Goal: Information Seeking & Learning: Learn about a topic

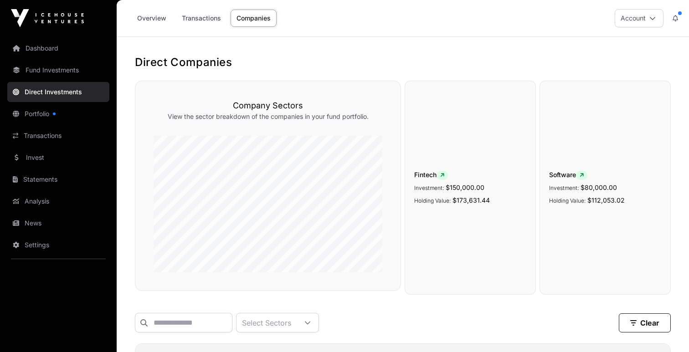
click at [251, 13] on link "Companies" at bounding box center [253, 18] width 46 height 17
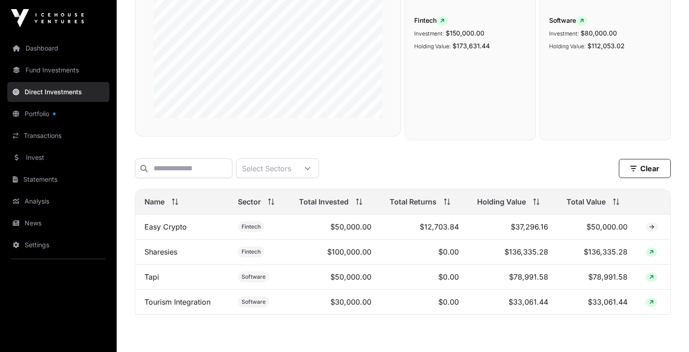
scroll to position [195, 0]
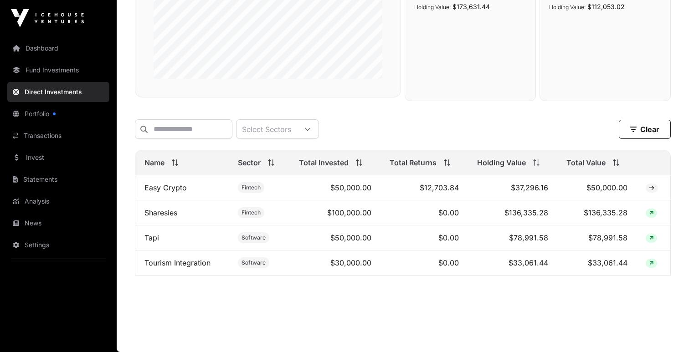
click at [168, 211] on link "Sharesies" at bounding box center [160, 212] width 33 height 9
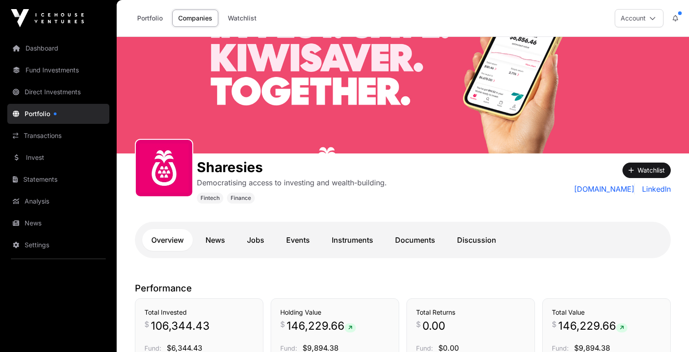
click at [420, 237] on link "Documents" at bounding box center [415, 240] width 58 height 22
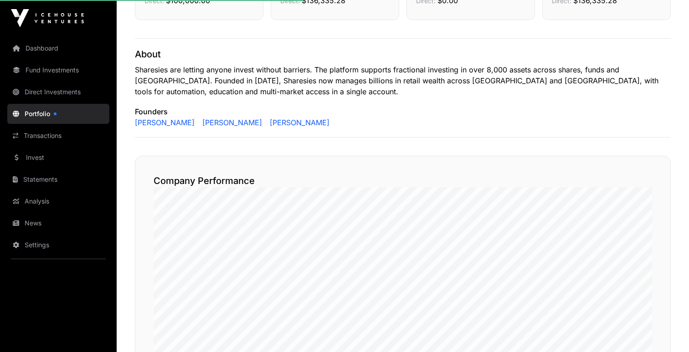
scroll to position [366, 0]
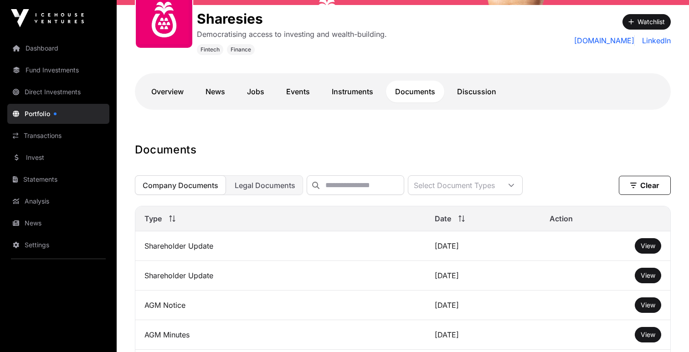
scroll to position [147, 0]
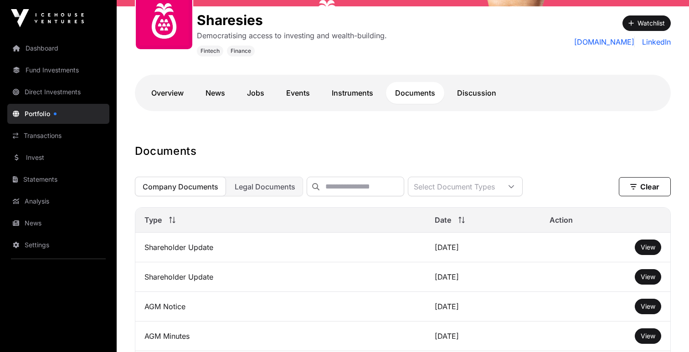
click at [653, 250] on span "View" at bounding box center [647, 247] width 15 height 8
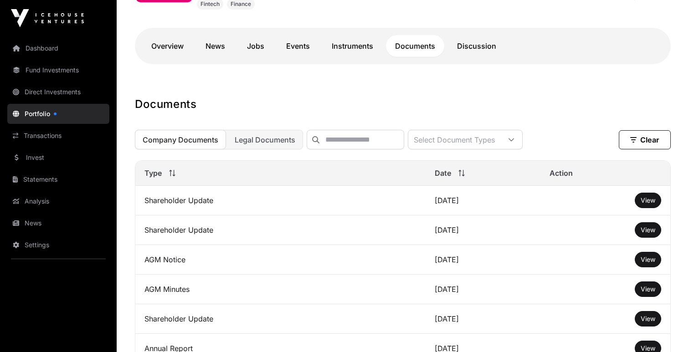
scroll to position [106, 0]
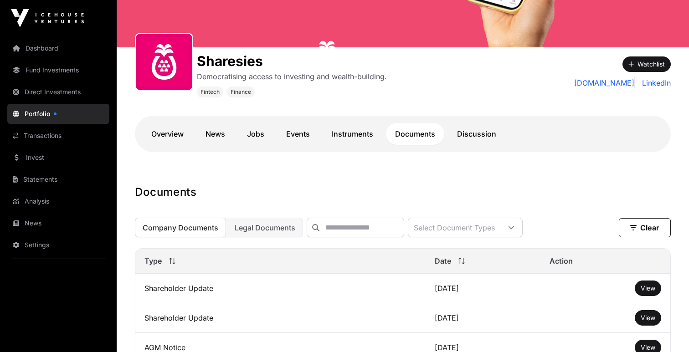
click at [172, 143] on link "Overview" at bounding box center [167, 134] width 51 height 22
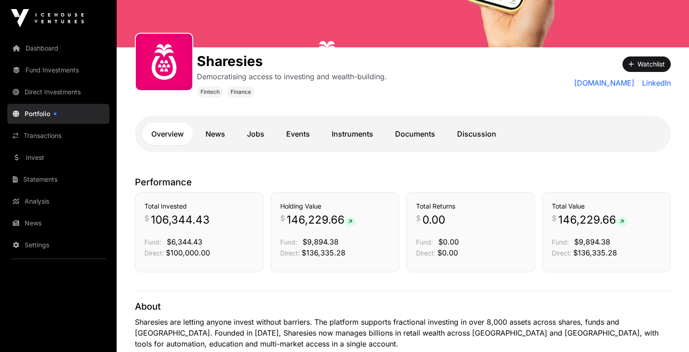
click at [79, 96] on link "Direct Investments" at bounding box center [58, 92] width 102 height 20
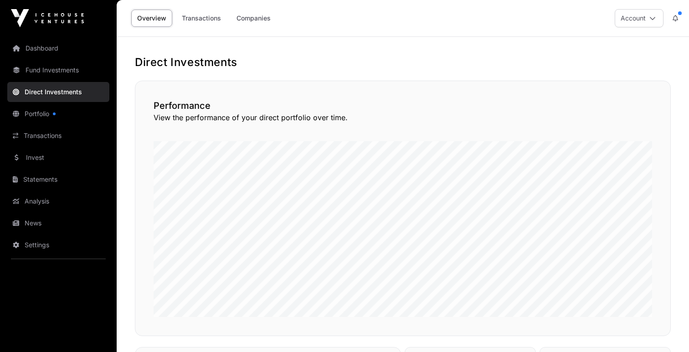
click at [210, 22] on link "Transactions" at bounding box center [201, 18] width 51 height 17
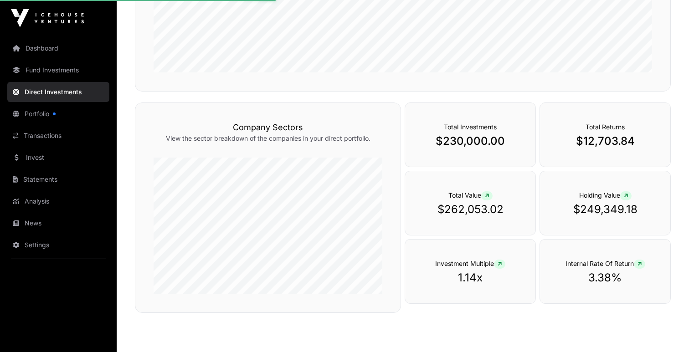
scroll to position [244, 0]
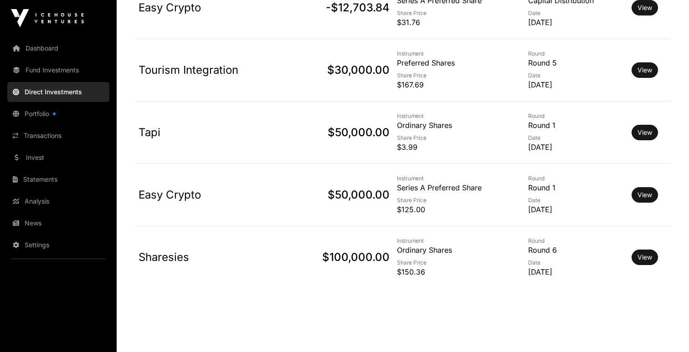
scroll to position [378, 0]
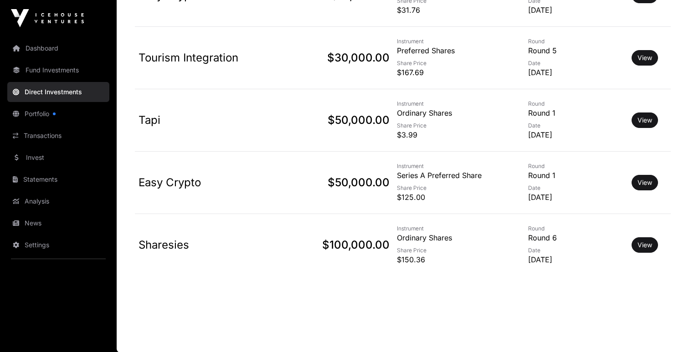
click at [408, 258] on p "$150.36" at bounding box center [458, 259] width 123 height 11
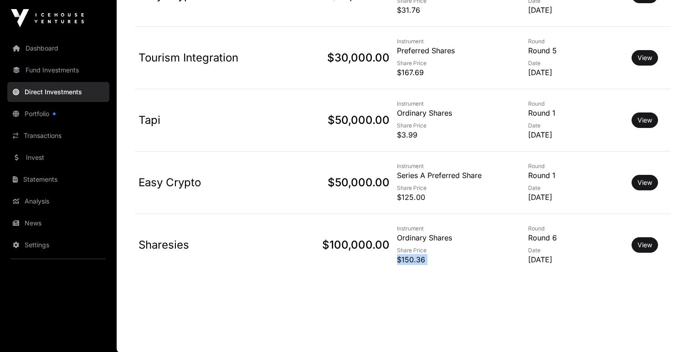
click at [408, 258] on p "$150.36" at bounding box center [458, 259] width 123 height 11
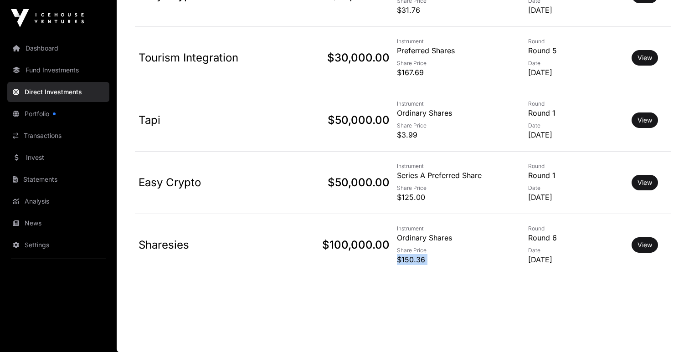
click at [408, 258] on p "$150.36" at bounding box center [458, 259] width 123 height 11
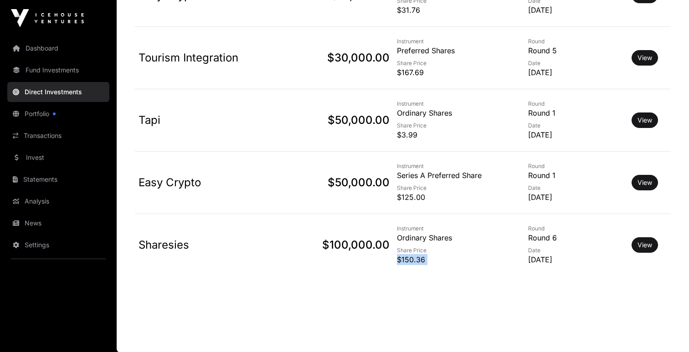
click at [408, 258] on p "$150.36" at bounding box center [458, 259] width 123 height 11
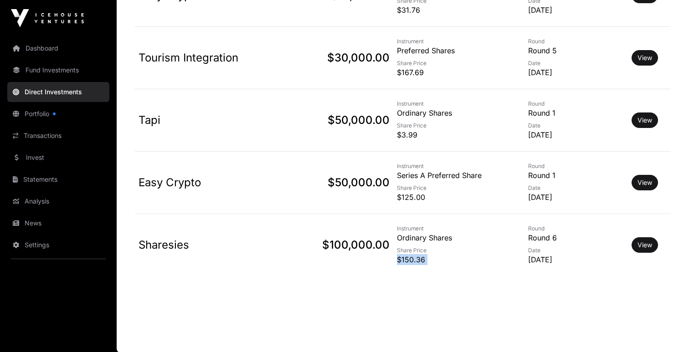
click at [408, 258] on p "$150.36" at bounding box center [458, 259] width 123 height 11
click at [414, 199] on p "$125.00" at bounding box center [458, 197] width 123 height 11
click at [639, 178] on link "View" at bounding box center [644, 182] width 15 height 9
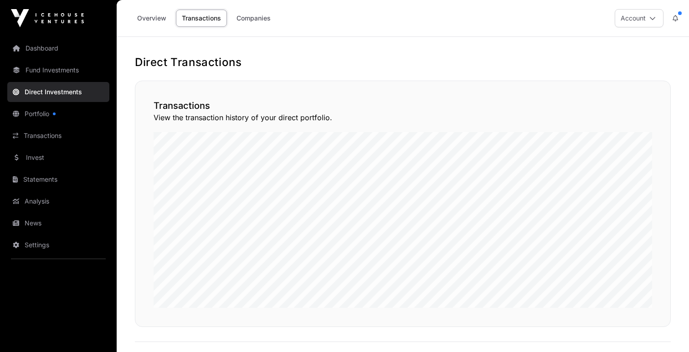
click at [154, 19] on link "Overview" at bounding box center [151, 18] width 41 height 17
click at [247, 19] on link "Companies" at bounding box center [253, 18] width 46 height 17
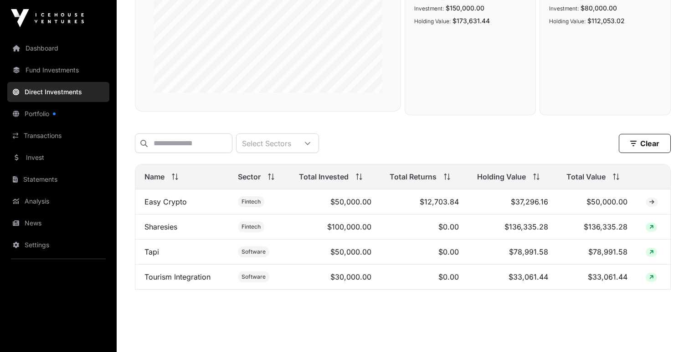
scroll to position [195, 0]
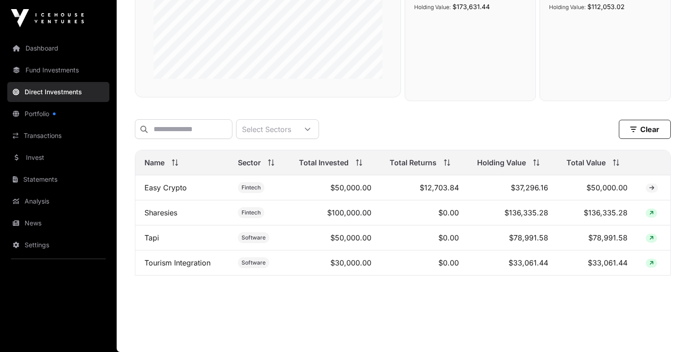
click at [177, 186] on link "Easy Crypto" at bounding box center [165, 187] width 42 height 9
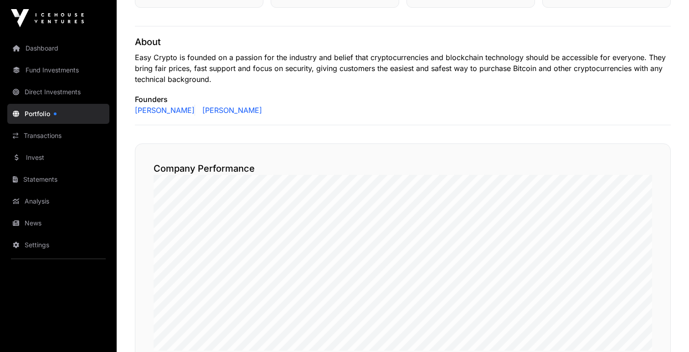
scroll to position [332, 0]
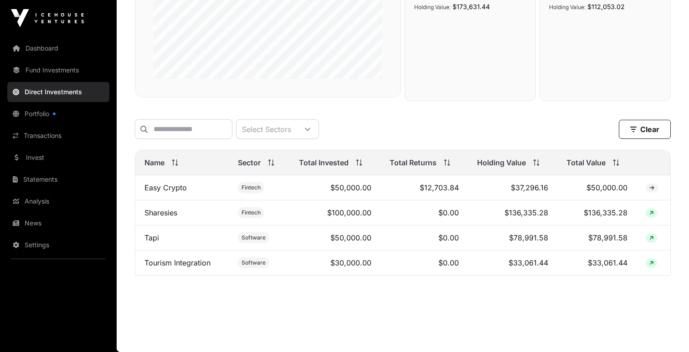
scroll to position [195, 0]
click at [173, 210] on link "Sharesies" at bounding box center [160, 212] width 33 height 9
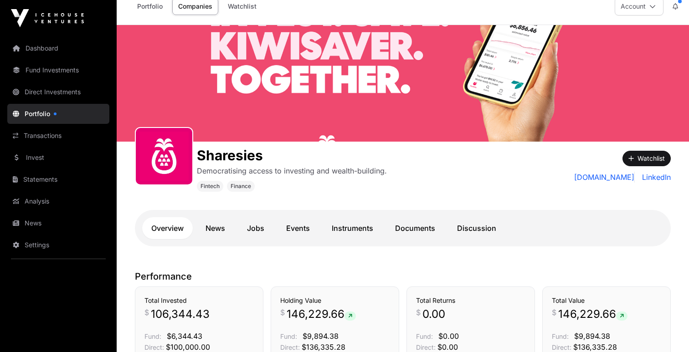
scroll to position [11, 0]
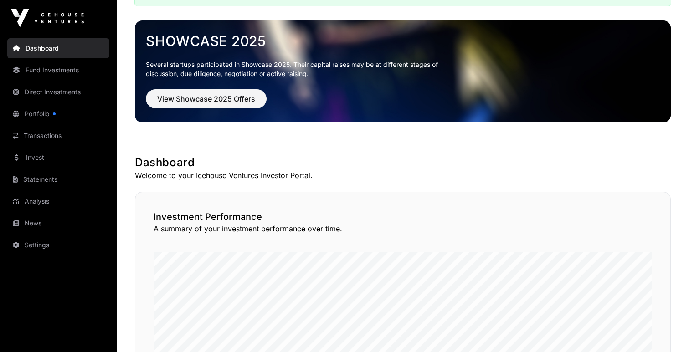
scroll to position [64, 0]
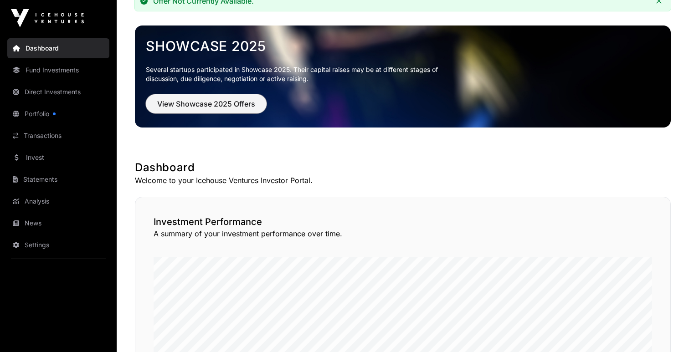
click at [241, 104] on span "View Showcase 2025 Offers" at bounding box center [206, 103] width 98 height 11
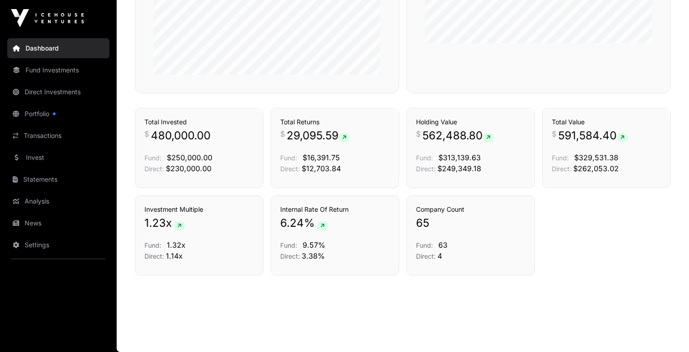
scroll to position [64, 0]
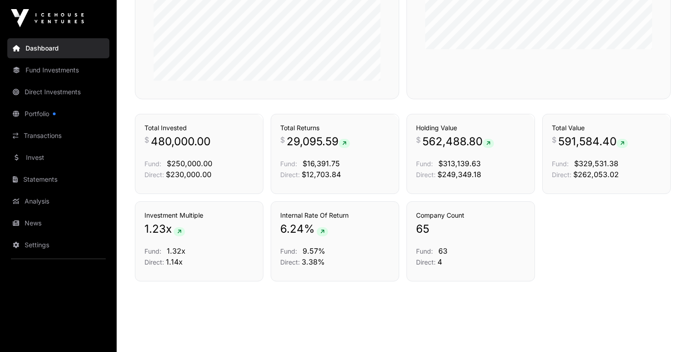
click at [37, 117] on link "Portfolio" at bounding box center [58, 114] width 102 height 20
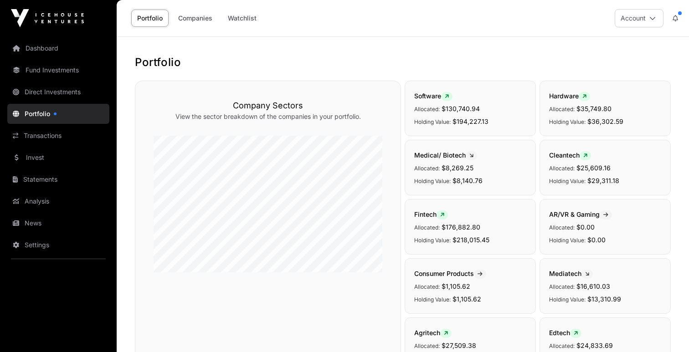
scroll to position [284, 0]
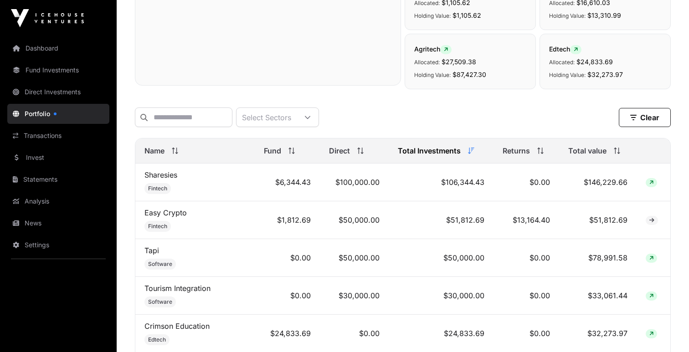
click at [161, 177] on link "Sharesies" at bounding box center [160, 174] width 33 height 9
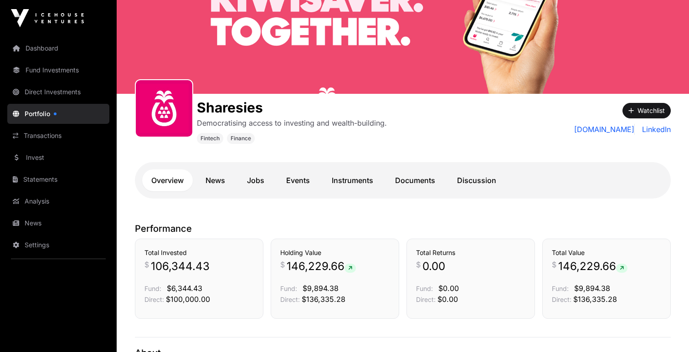
scroll to position [60, 0]
click at [409, 185] on link "Documents" at bounding box center [415, 180] width 58 height 22
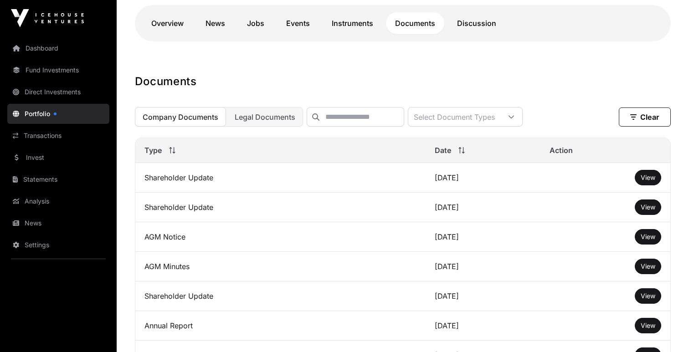
scroll to position [206, 0]
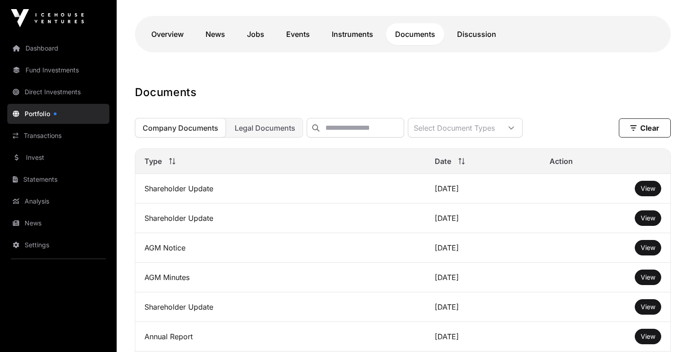
click at [271, 135] on button "Legal Documents" at bounding box center [265, 128] width 76 height 20
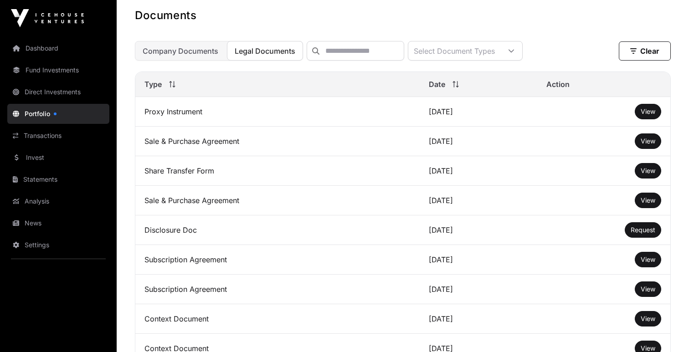
scroll to position [287, 0]
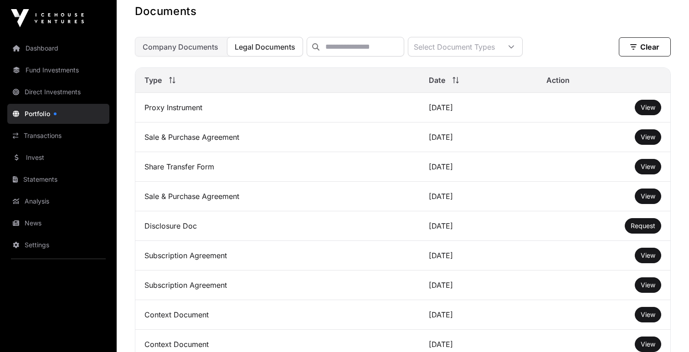
click at [644, 139] on span "View" at bounding box center [647, 137] width 15 height 8
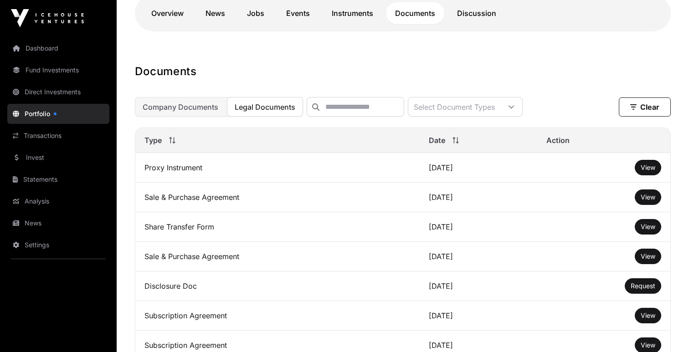
scroll to position [208, 0]
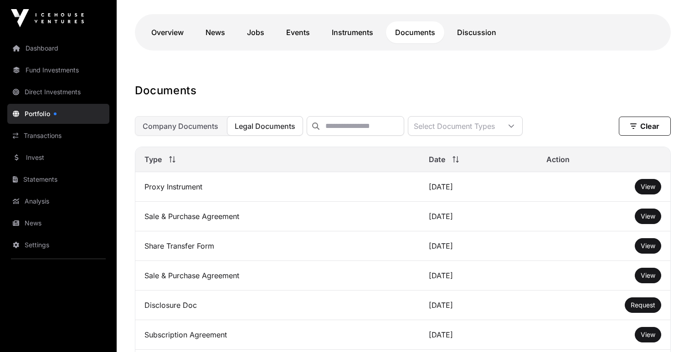
click at [199, 123] on span "Company Documents" at bounding box center [181, 126] width 76 height 9
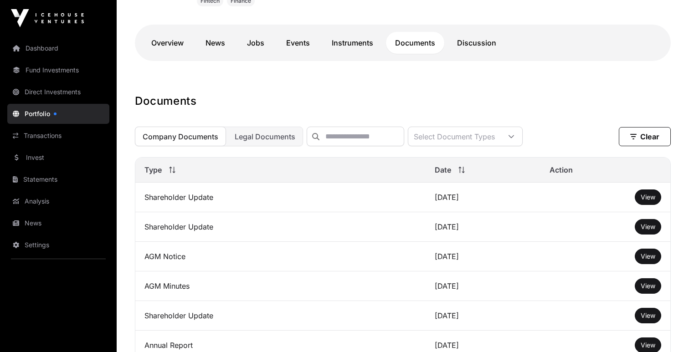
scroll to position [230, 0]
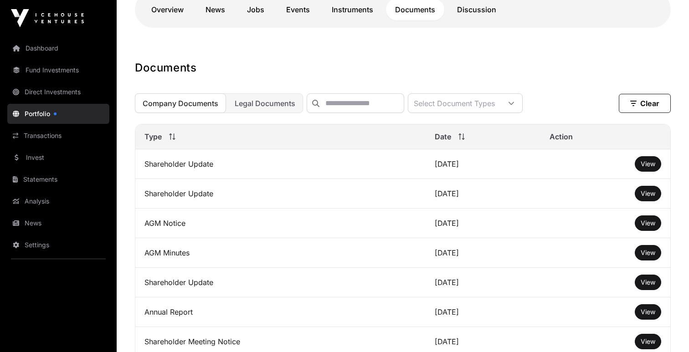
click at [651, 195] on span "View" at bounding box center [647, 193] width 15 height 8
click at [563, 72] on h1 "Documents" at bounding box center [403, 68] width 536 height 15
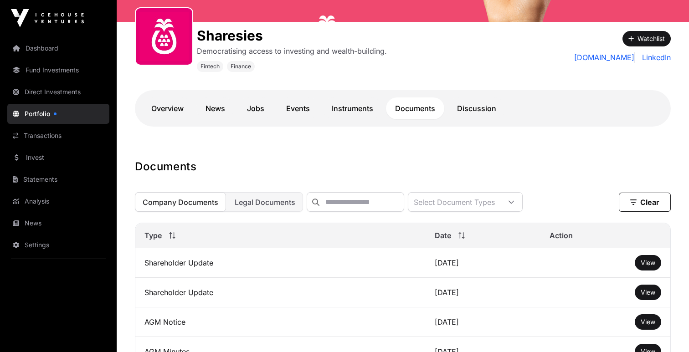
scroll to position [127, 0]
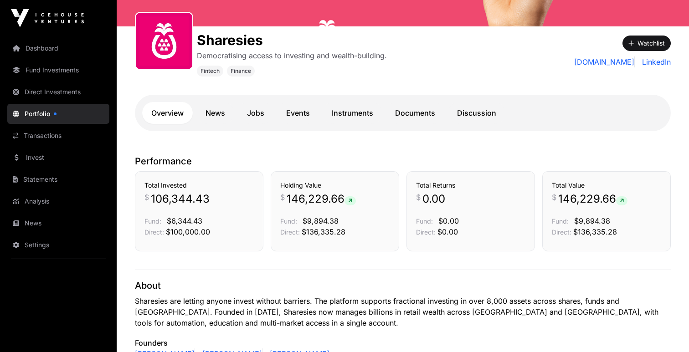
scroll to position [60, 0]
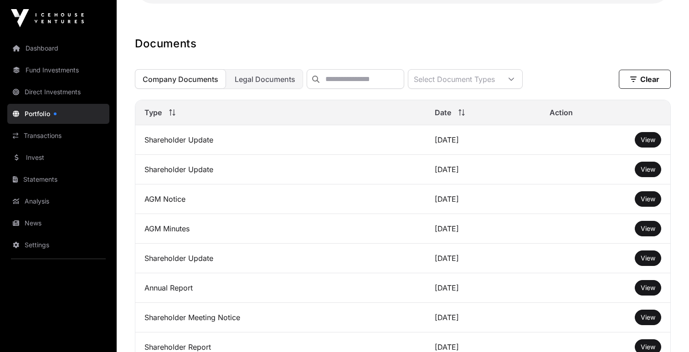
scroll to position [257, 0]
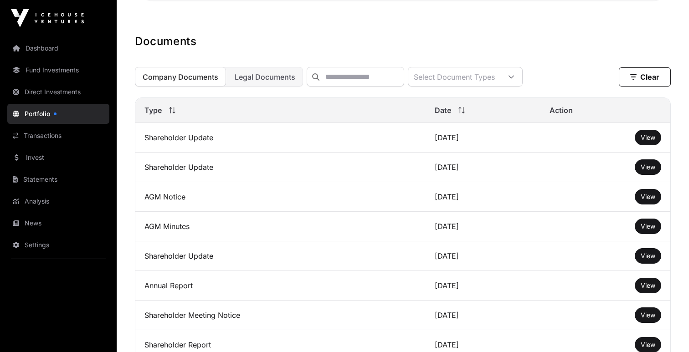
click at [652, 172] on link "View" at bounding box center [647, 167] width 15 height 9
